Goal: Register for event/course

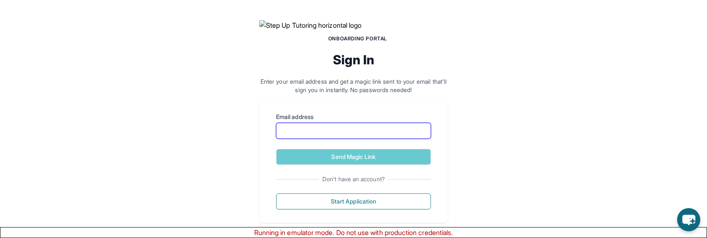
click at [364, 139] on input "Email address" at bounding box center [353, 131] width 155 height 16
paste input "**********"
type input "**********"
click at [276, 149] on button "Send Magic Link" at bounding box center [353, 157] width 155 height 16
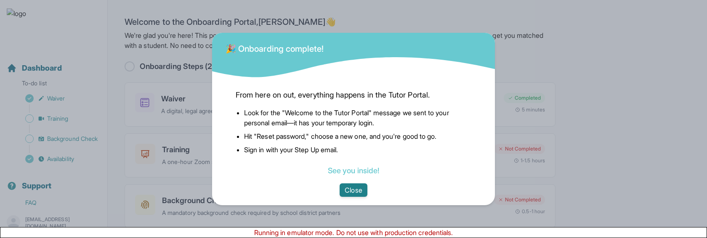
click at [360, 190] on button "Close" at bounding box center [353, 189] width 27 height 13
click at [360, 193] on button "Close" at bounding box center [353, 189] width 27 height 13
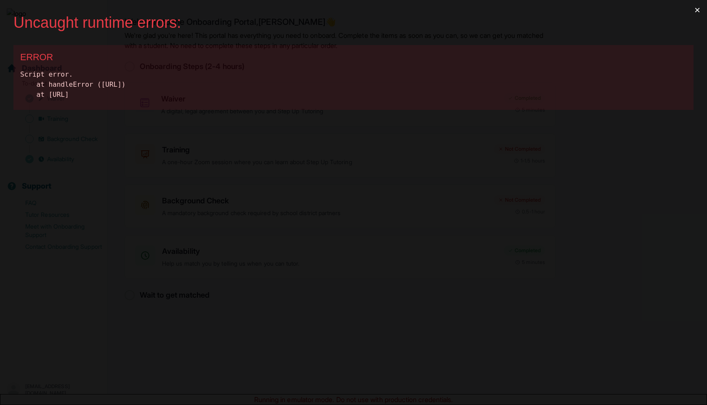
click at [703, 6] on button "×" at bounding box center [697, 10] width 19 height 20
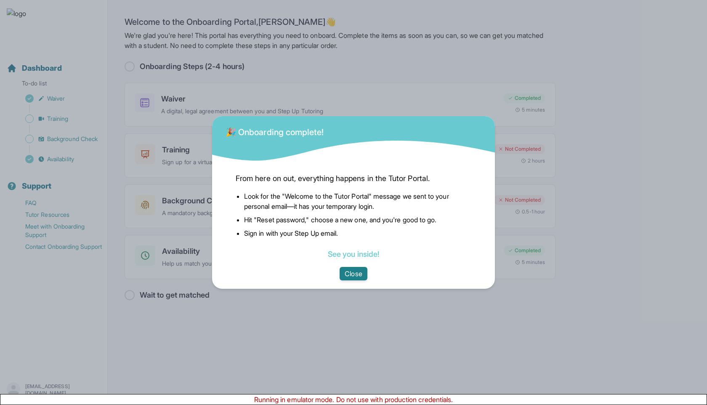
click at [343, 238] on button "Close" at bounding box center [353, 273] width 27 height 13
click at [355, 238] on button "Close" at bounding box center [353, 273] width 27 height 13
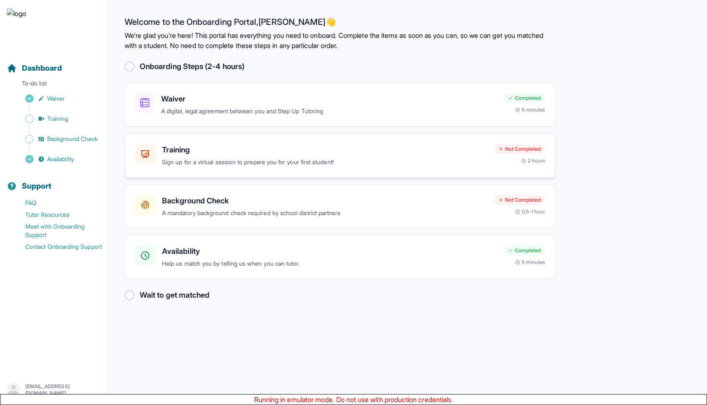
click at [178, 156] on div "Training Sign up for a virtual session to prepare you for your first student!" at bounding box center [324, 155] width 325 height 23
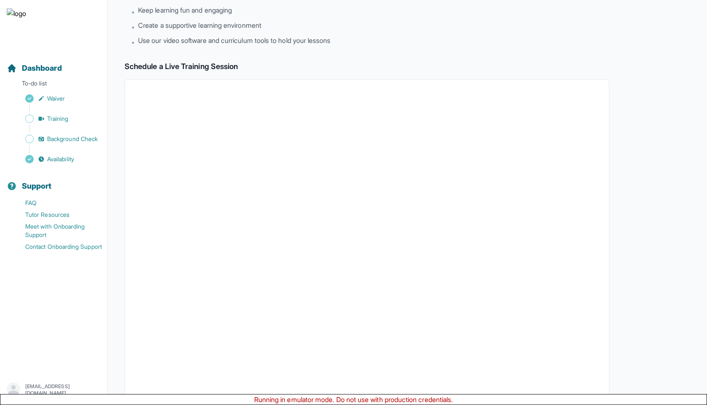
scroll to position [188, 0]
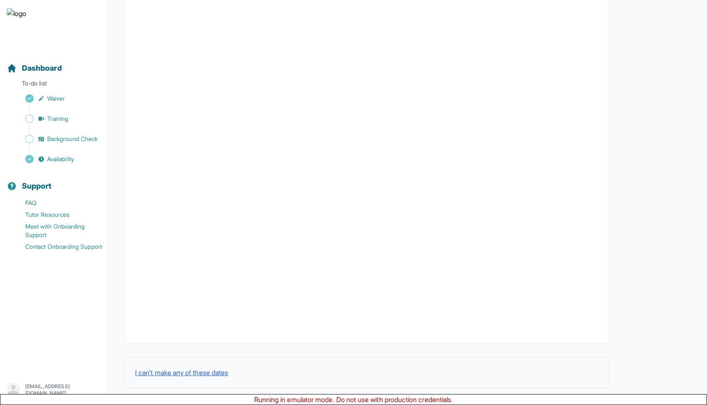
click at [162, 238] on button "I can't make any of these dates" at bounding box center [181, 372] width 93 height 10
click at [159, 238] on button "I can't make any of these dates" at bounding box center [181, 372] width 93 height 10
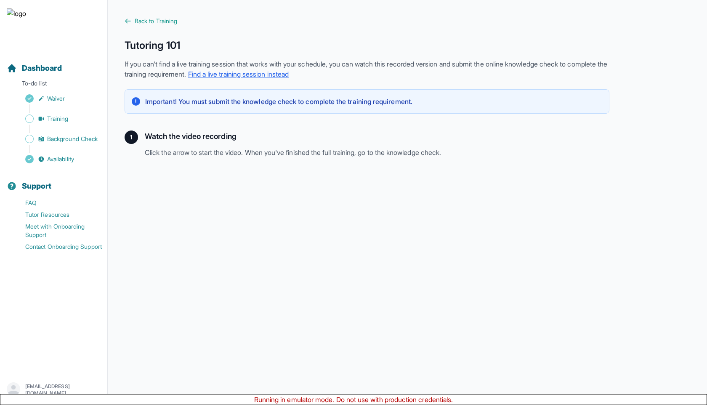
scroll to position [125, 0]
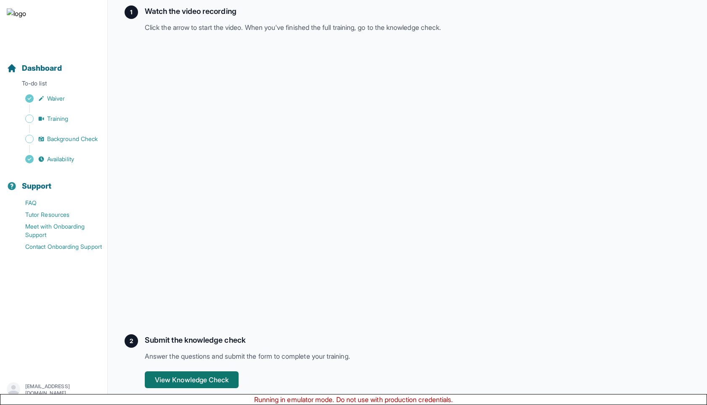
click at [206, 238] on button "View Knowledge Check" at bounding box center [192, 379] width 94 height 17
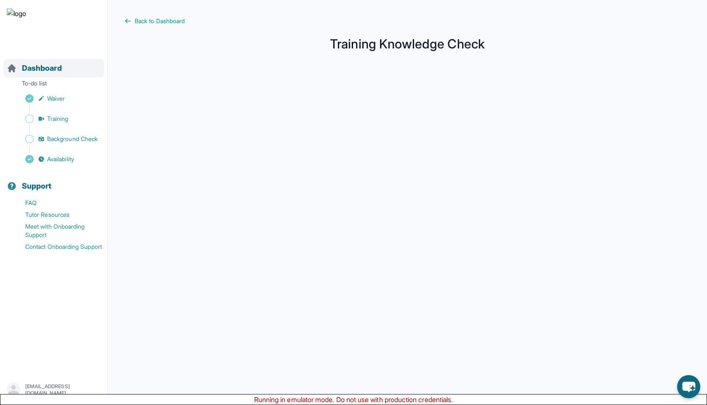
click at [65, 65] on div "Dashboard" at bounding box center [53, 68] width 101 height 19
click at [59, 68] on span "Dashboard" at bounding box center [42, 68] width 40 height 12
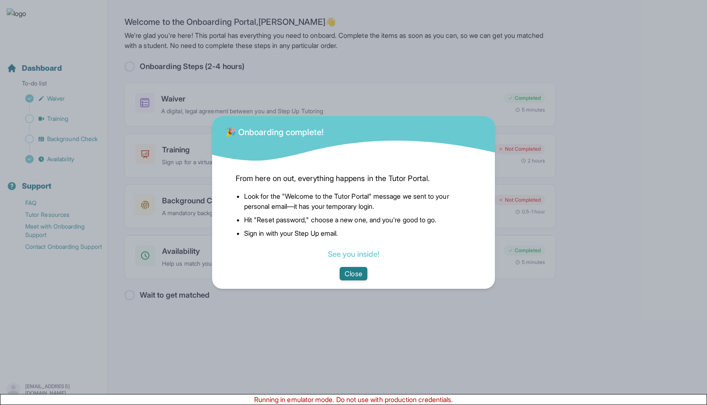
click at [359, 267] on button "Close" at bounding box center [353, 273] width 27 height 13
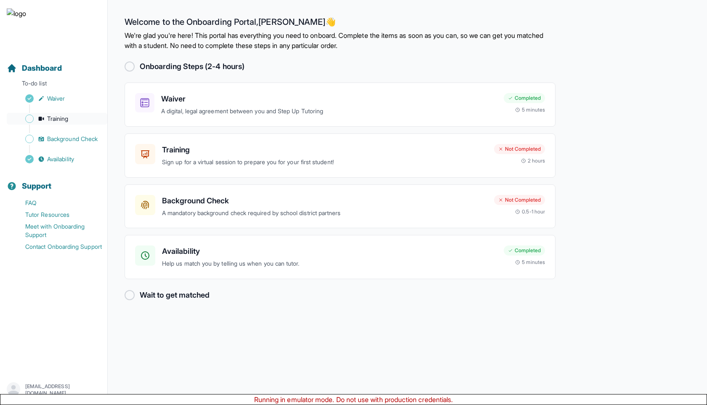
click at [79, 118] on link "Training" at bounding box center [57, 119] width 101 height 12
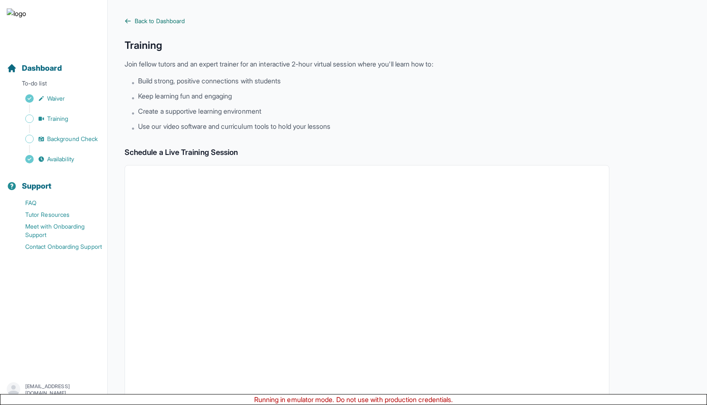
click at [158, 21] on span "Back to Dashboard" at bounding box center [160, 21] width 50 height 8
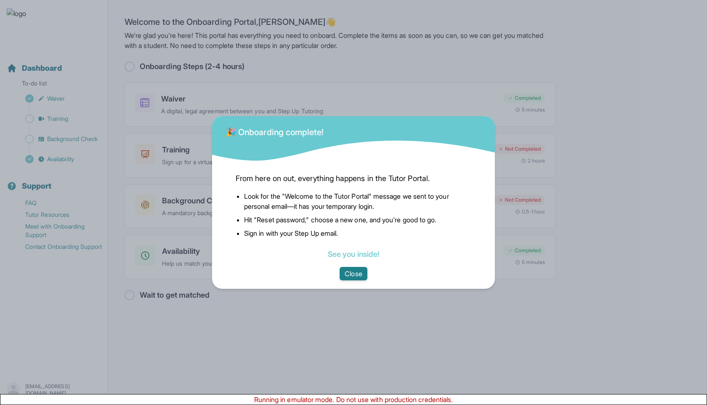
click at [352, 275] on button "Close" at bounding box center [353, 273] width 27 height 13
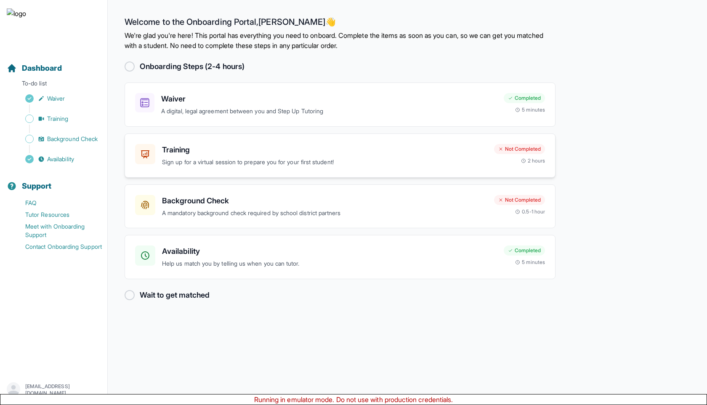
click at [195, 135] on div "Training Sign up for a virtual session to prepare you for your first student! N…" at bounding box center [340, 155] width 431 height 44
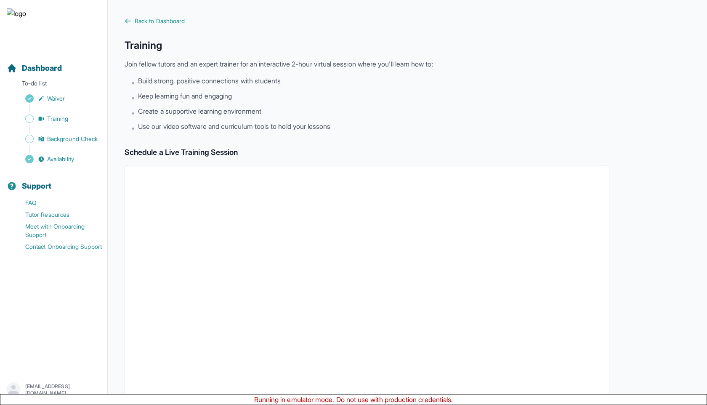
scroll to position [188, 0]
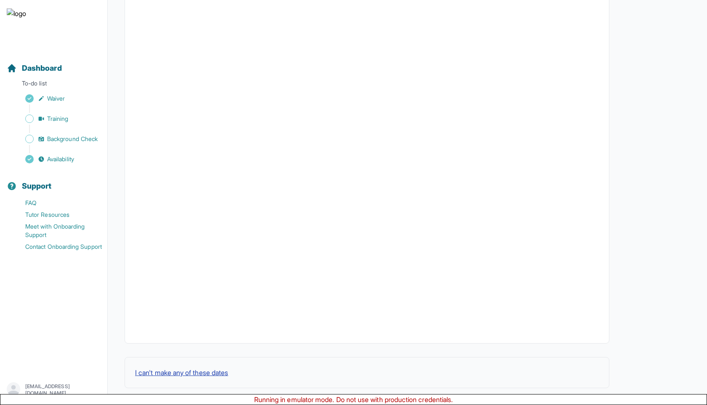
click at [156, 369] on button "I can't make any of these dates" at bounding box center [181, 372] width 93 height 10
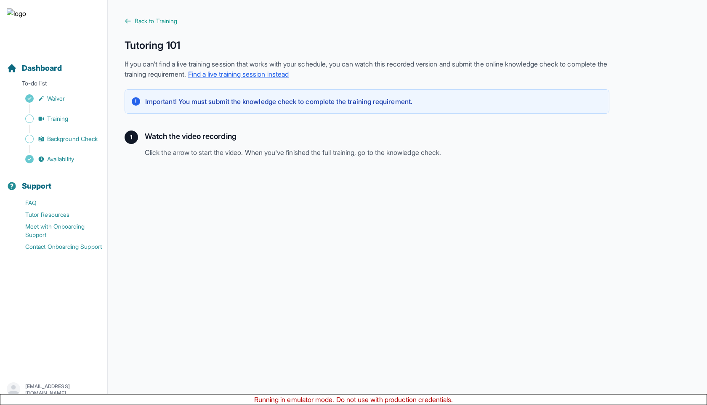
scroll to position [125, 0]
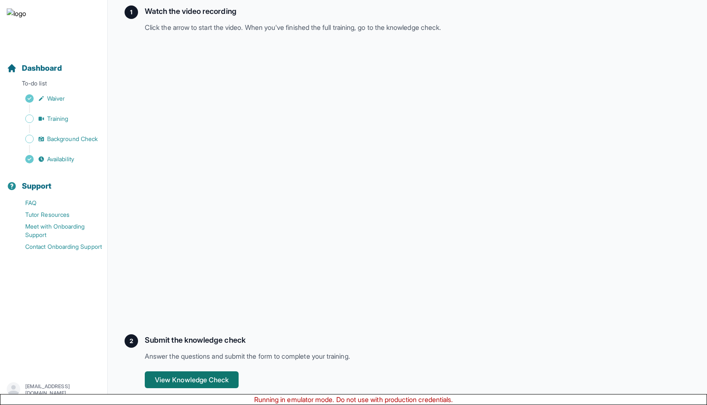
click at [170, 377] on button "View Knowledge Check" at bounding box center [192, 379] width 94 height 17
